Goal: Information Seeking & Learning: Find specific fact

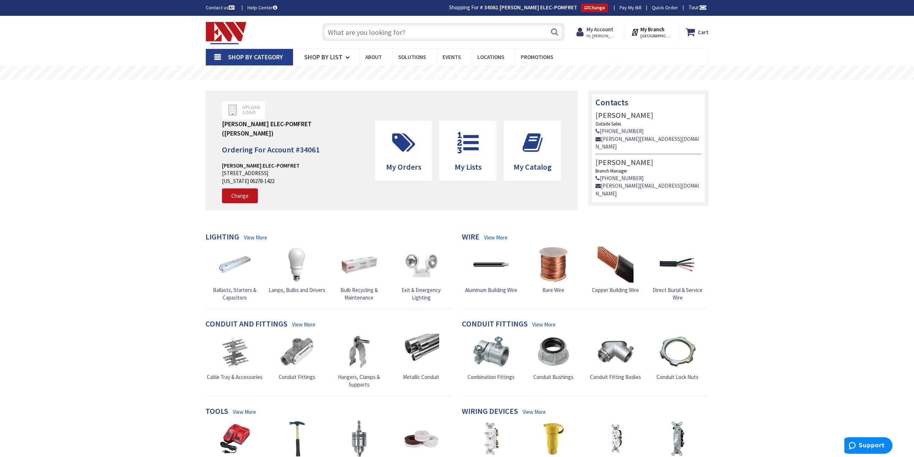
click at [397, 28] on input "text" at bounding box center [443, 32] width 243 height 18
paste input "Intermatic PJB2175"
type input "Intermatic PJB2175"
click at [555, 33] on button "Search" at bounding box center [554, 32] width 9 height 16
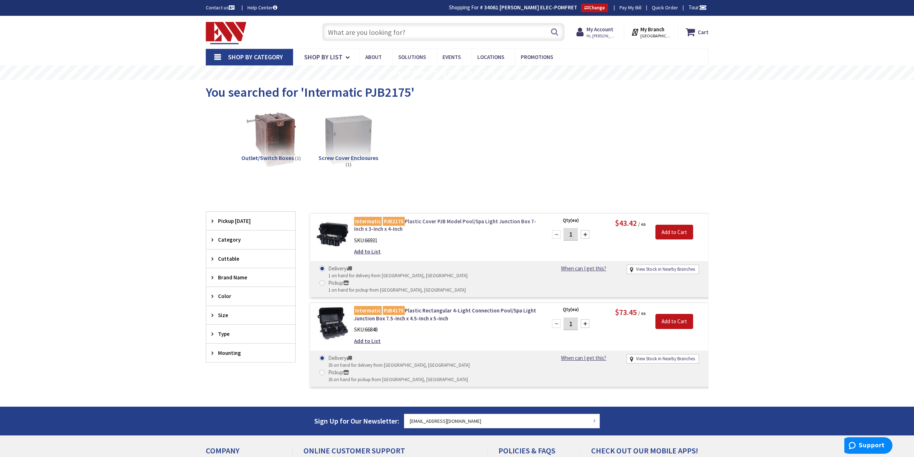
click at [379, 228] on link "Intermatic PJB2175 Plastic Cover PJB Model Pool/Spa Light Junction Box 7-Inch x…" at bounding box center [445, 224] width 183 height 15
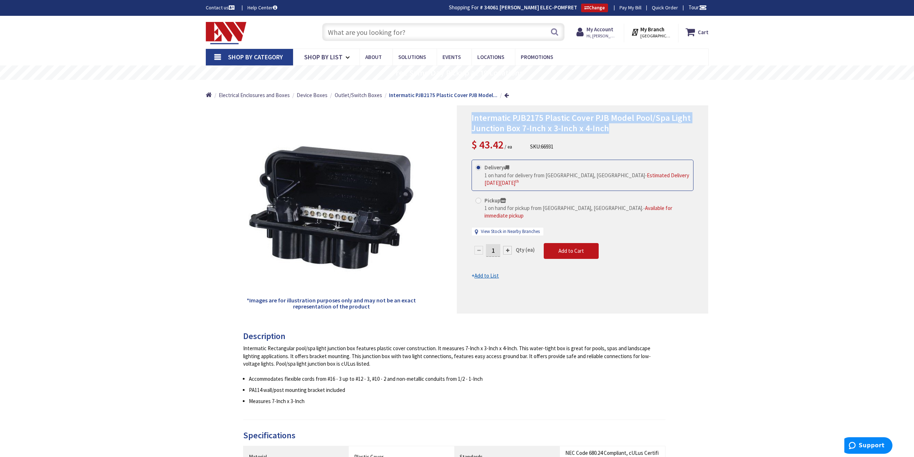
drag, startPoint x: 611, startPoint y: 131, endPoint x: 477, endPoint y: 120, distance: 133.7
click at [470, 121] on div "Intermatic PJB2175 Plastic Cover PJB Model Pool/Spa Light Junction Box 7-Inch x…" at bounding box center [582, 209] width 251 height 208
copy span "Intermatic PJB2175 Plastic Cover PJB Model Pool/Spa Light Junction Box 7-Inch x…"
